Goal: Information Seeking & Learning: Learn about a topic

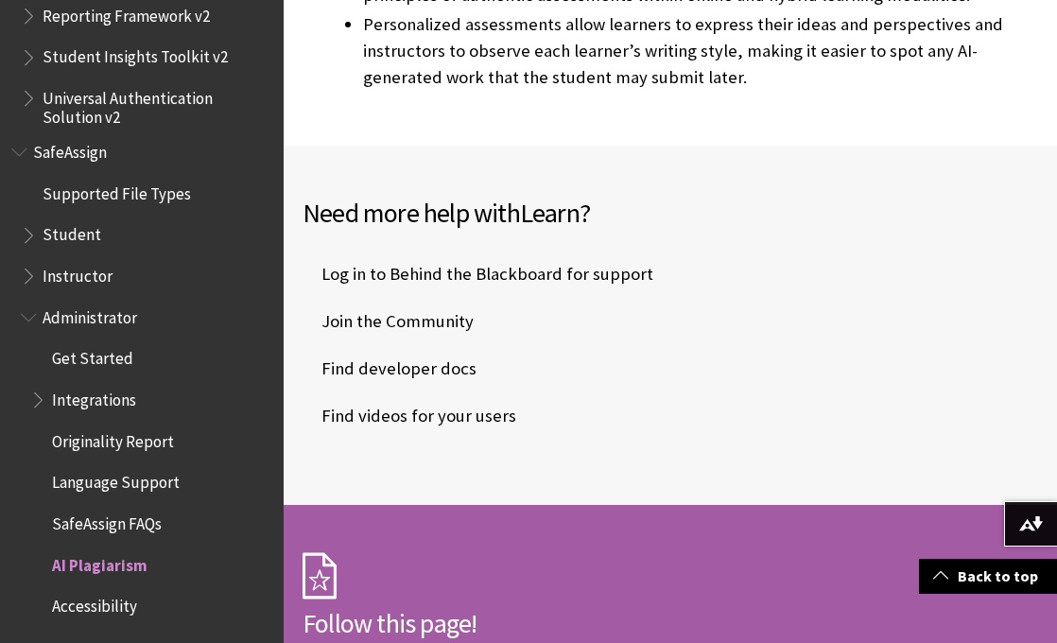
click at [95, 277] on span "Instructor" at bounding box center [78, 273] width 70 height 26
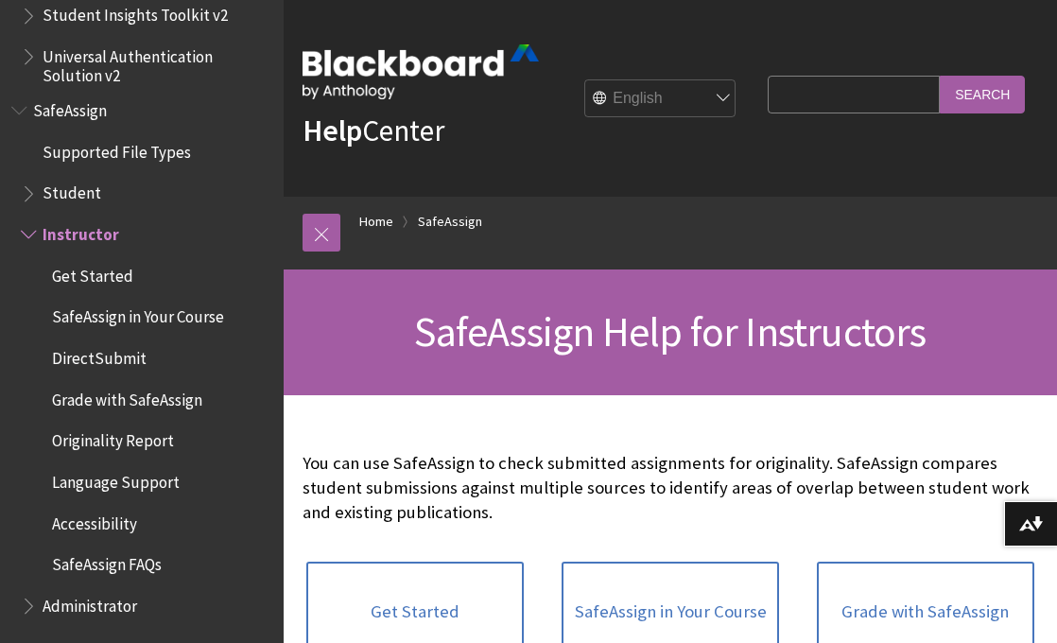
scroll to position [57, 0]
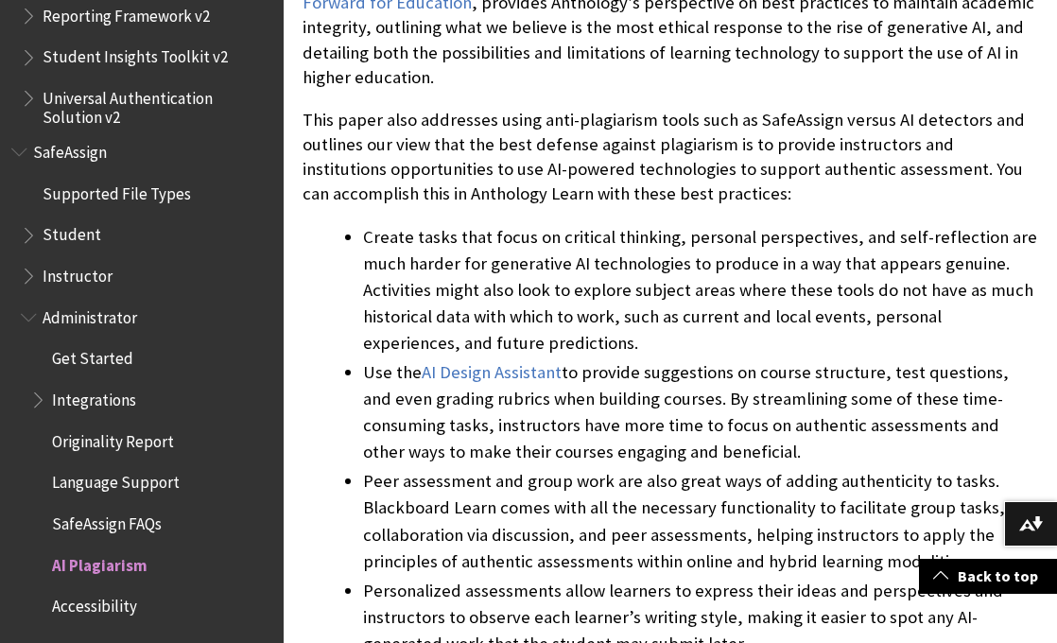
scroll to position [603, 0]
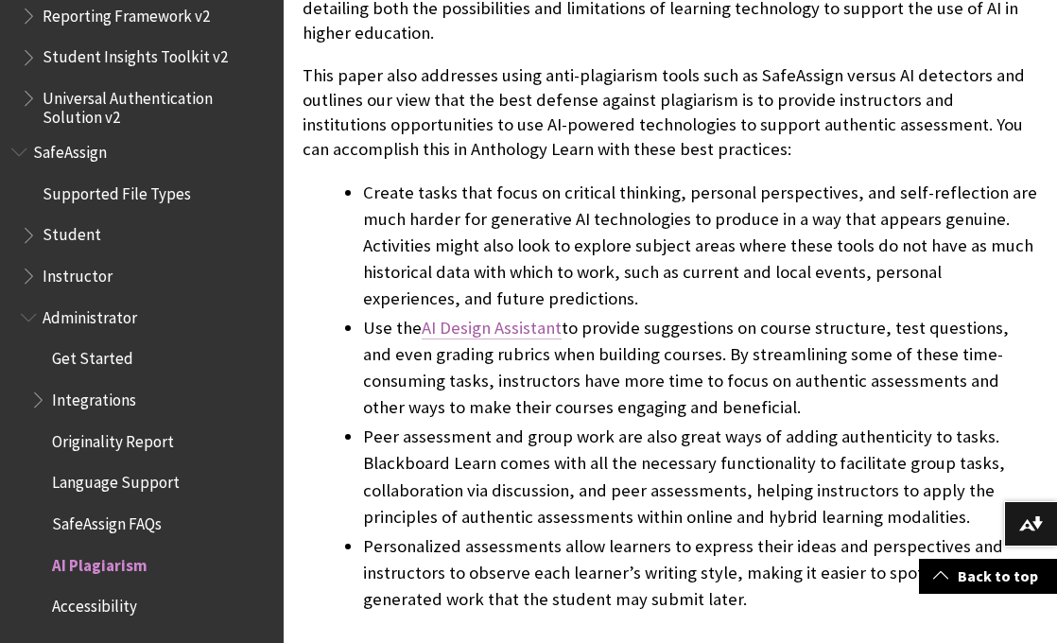
click at [463, 317] on link "AI Design Assistant" at bounding box center [492, 328] width 140 height 23
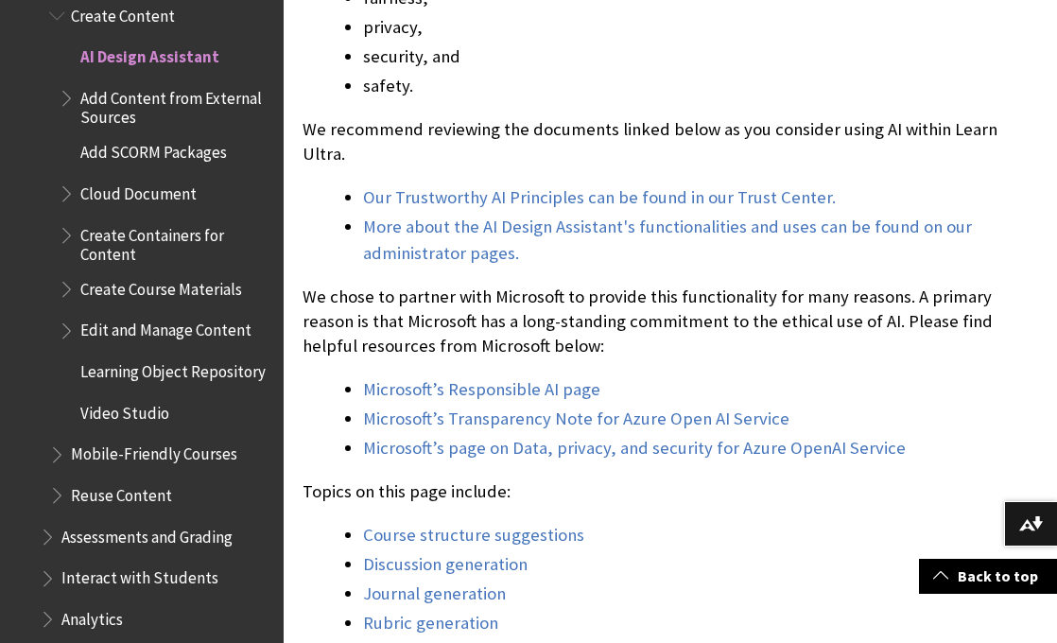
scroll to position [1207, 0]
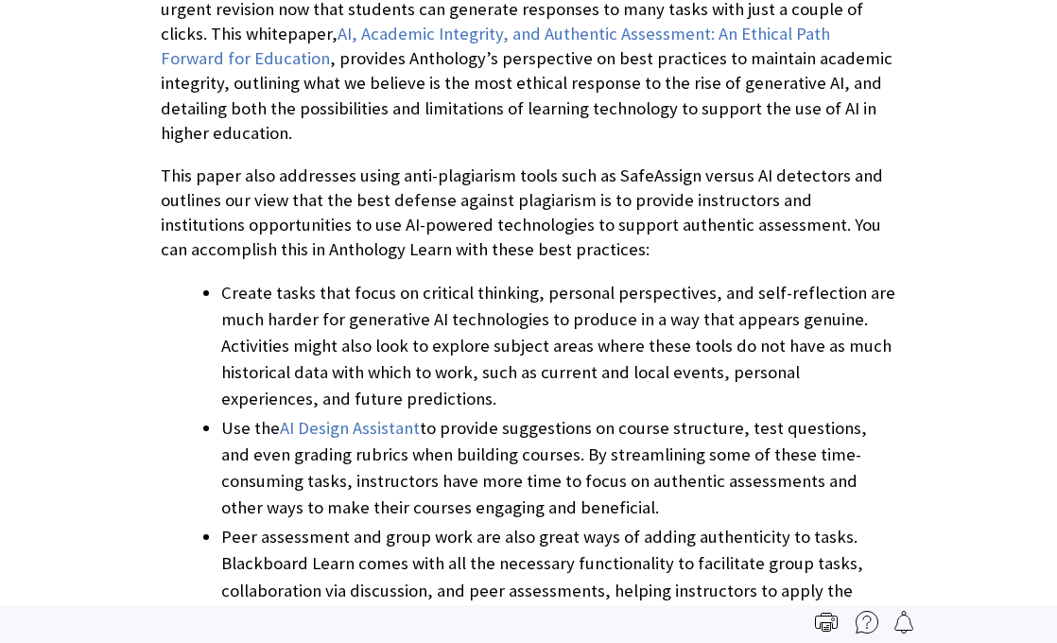
scroll to position [2262, 0]
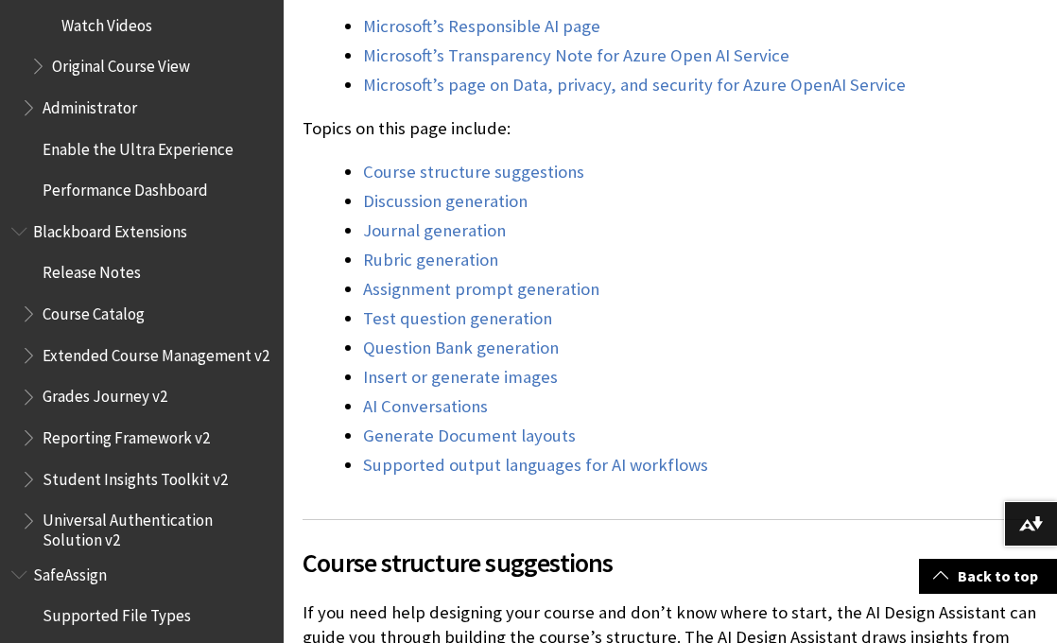
scroll to position [1575, 0]
